Goal: Find specific fact: Find specific fact

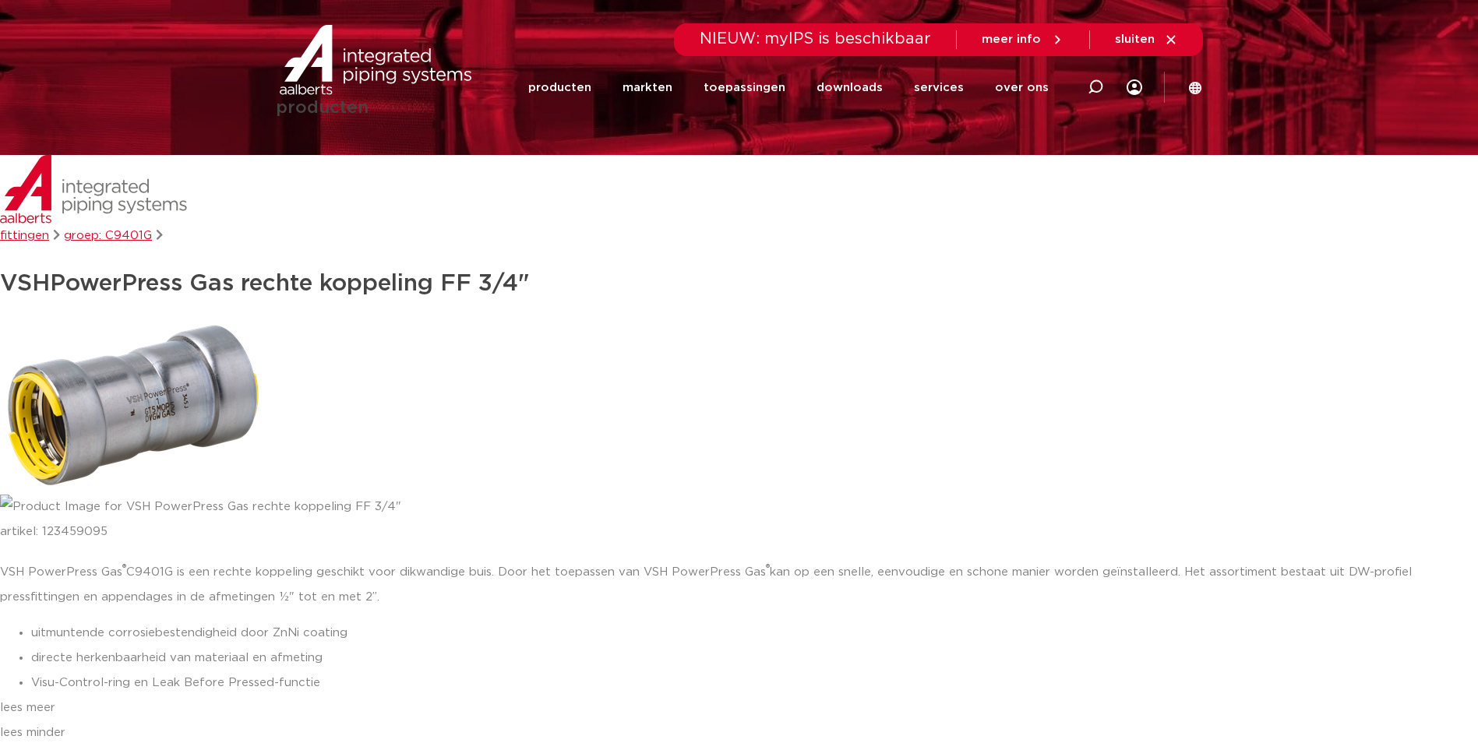
drag, startPoint x: 1098, startPoint y: 89, endPoint x: 1100, endPoint y: 101, distance: 11.9
click at [1098, 89] on icon at bounding box center [1096, 87] width 16 height 16
paste input "6191229"
type input "6191229"
click button "Zoeken" at bounding box center [0, 0] width 0 height 0
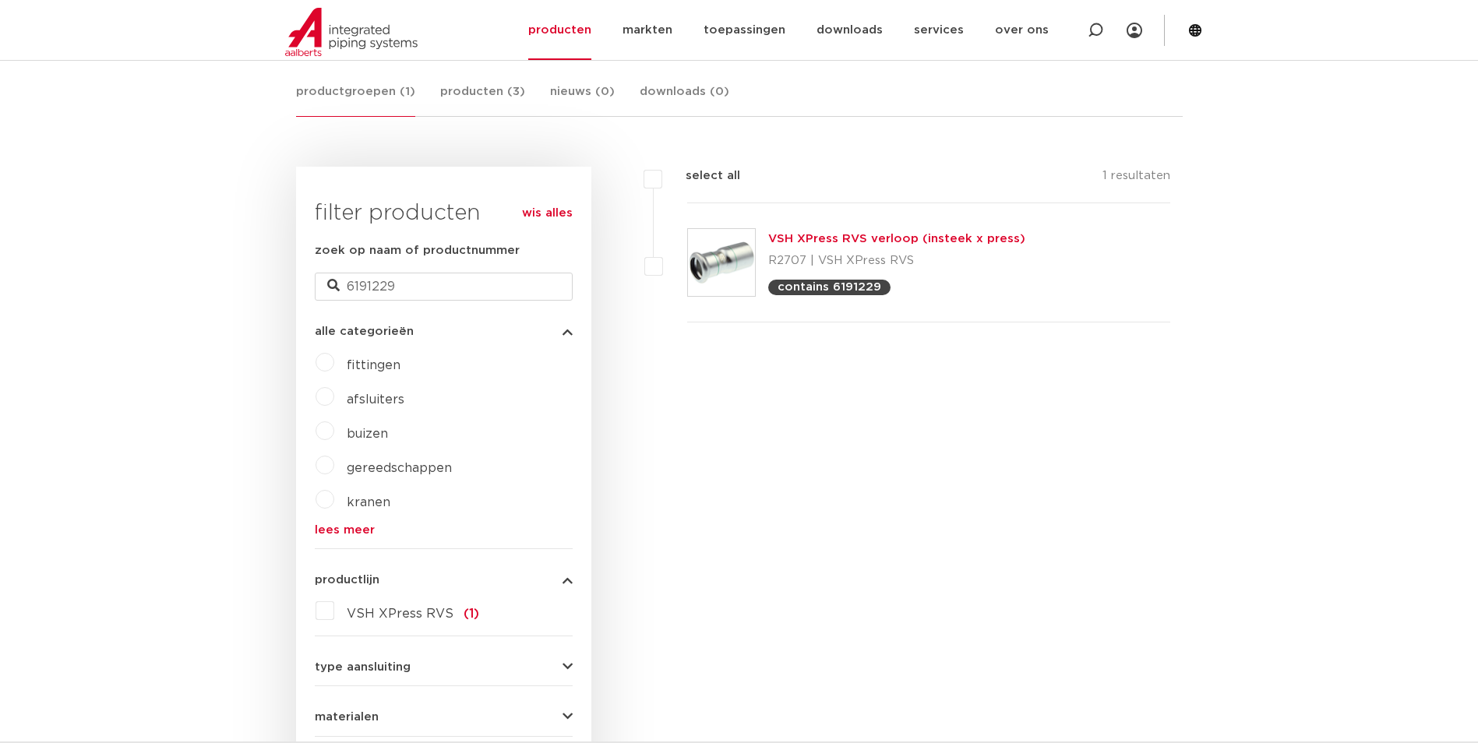
scroll to position [293, 0]
click at [817, 238] on link "VSH XPress RVS verloop (insteek x press)" at bounding box center [896, 239] width 257 height 12
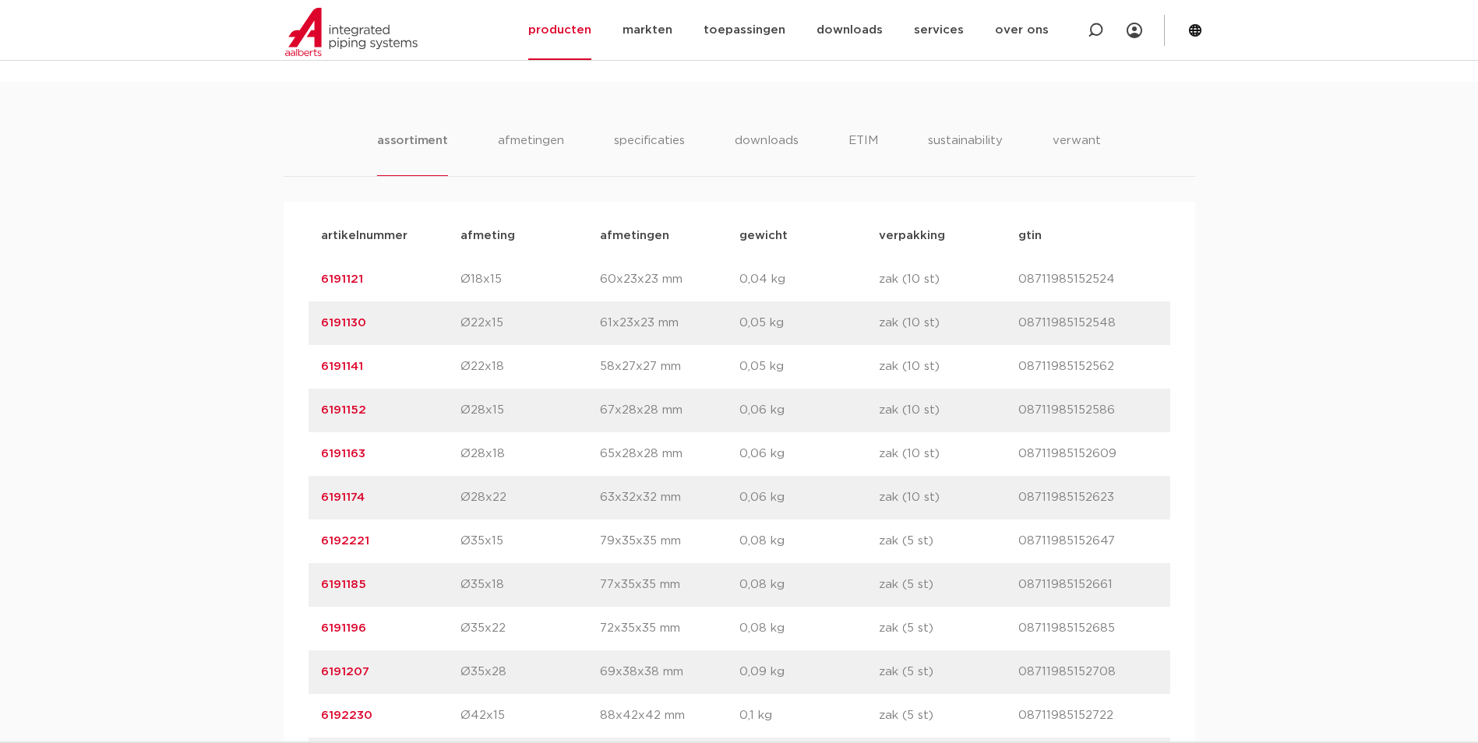
scroll to position [1013, 0]
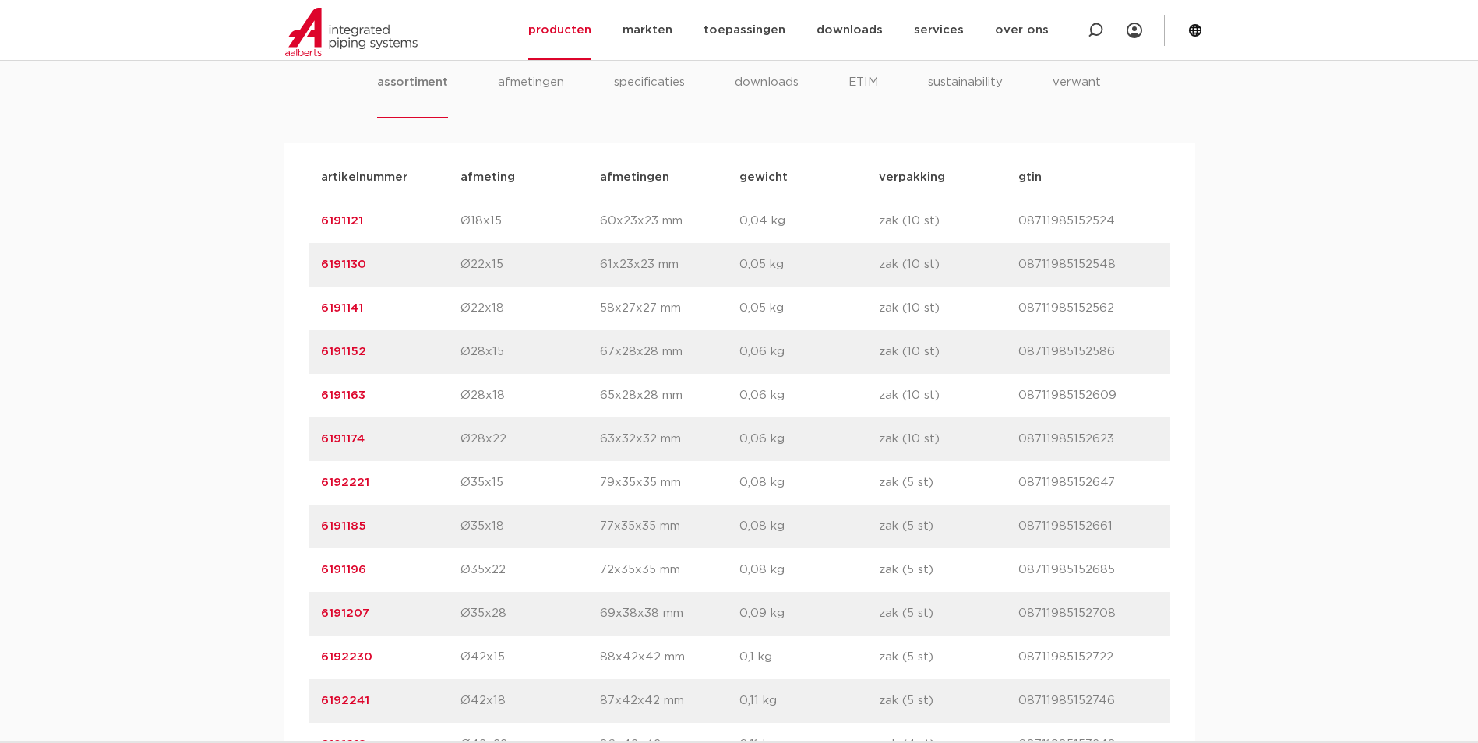
drag, startPoint x: 378, startPoint y: 567, endPoint x: 321, endPoint y: 573, distance: 57.1
click at [321, 573] on p "6191196" at bounding box center [390, 570] width 139 height 19
copy link "6191196"
